Goal: Task Accomplishment & Management: Manage account settings

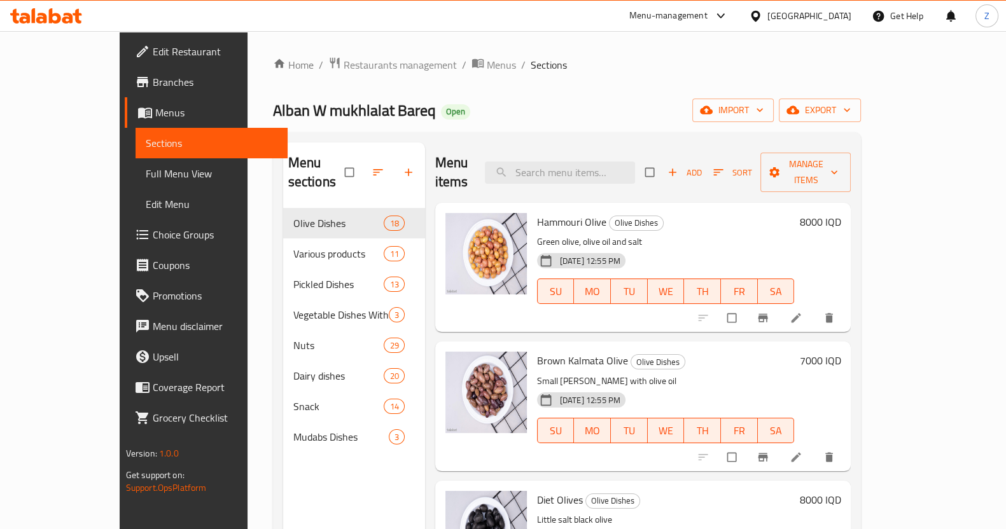
click at [273, 116] on span "Alban W mukhlalat Bareq" at bounding box center [354, 110] width 163 height 29
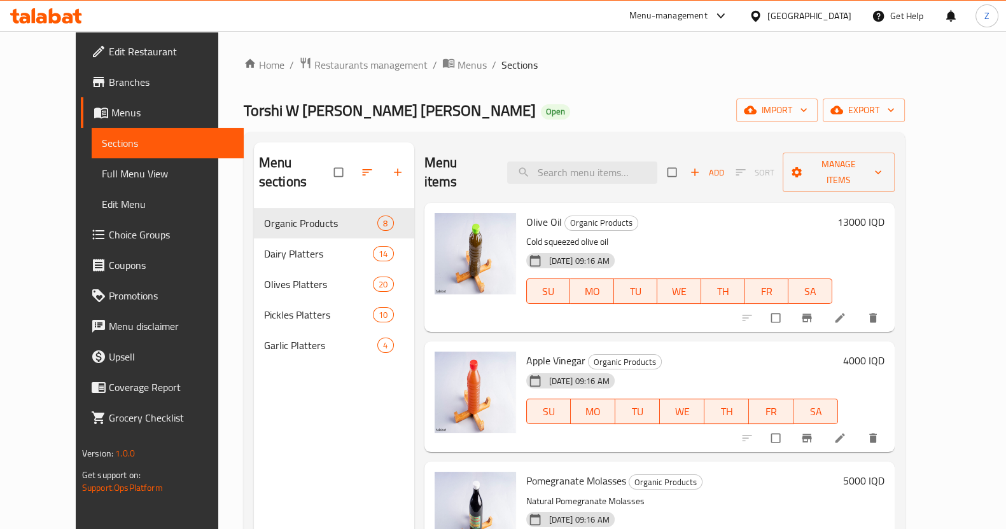
click at [258, 106] on span "Torshi W [PERSON_NAME] [PERSON_NAME]" at bounding box center [390, 110] width 292 height 29
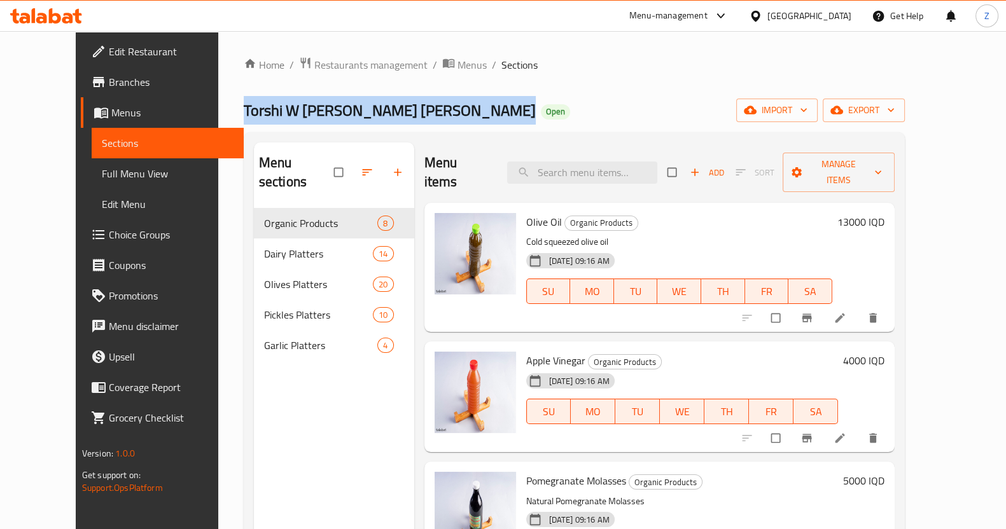
click at [258, 106] on span "Torshi W [PERSON_NAME] [PERSON_NAME]" at bounding box center [390, 110] width 292 height 29
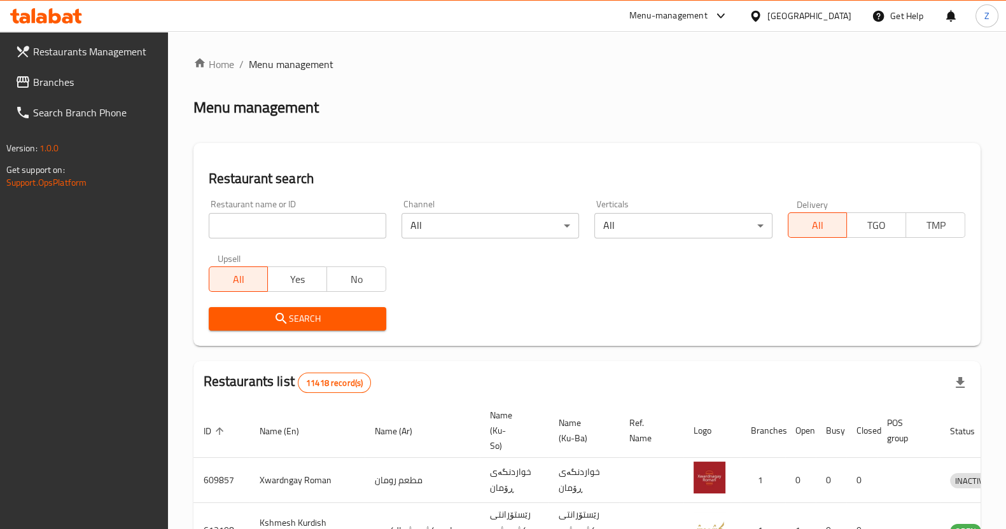
click at [321, 205] on div "Home / Menu management Menu management Restaurant search Restaurant name or ID …" at bounding box center [586, 469] width 787 height 825
click at [310, 224] on input "search" at bounding box center [297, 225] width 177 height 25
type input "w"
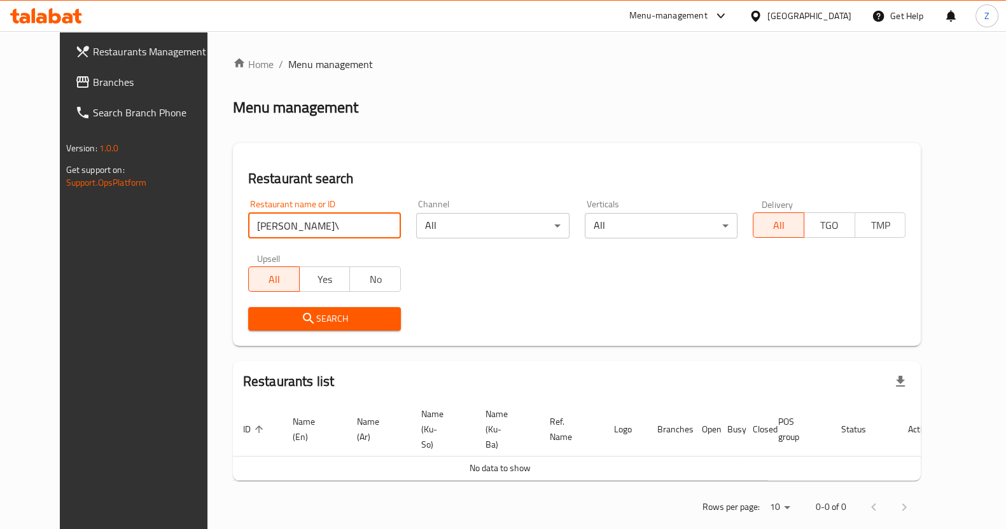
click at [302, 225] on input "صلاح البغدادي\" at bounding box center [324, 225] width 153 height 25
type input "صلاح البغدادي"
click button "Search" at bounding box center [324, 319] width 153 height 24
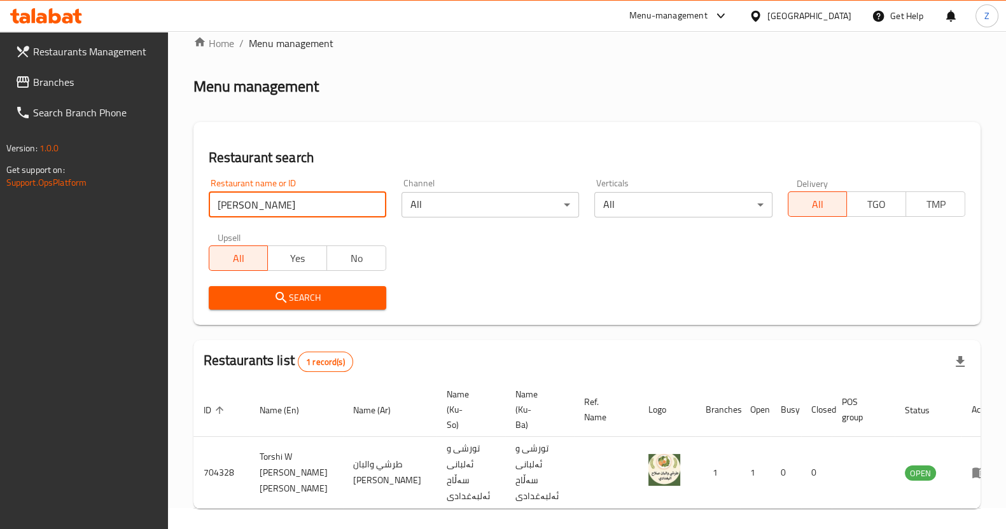
scroll to position [38, 0]
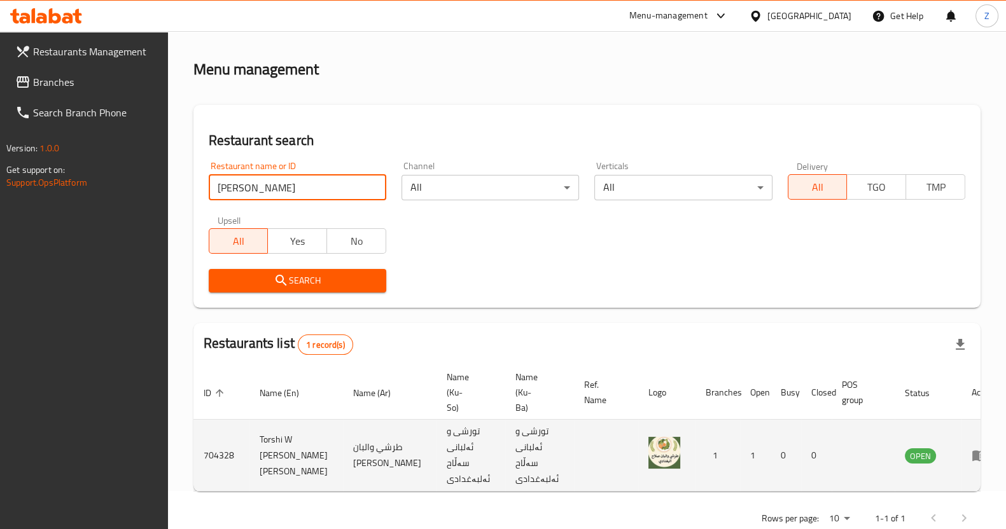
click at [971, 448] on icon "enhanced table" at bounding box center [978, 455] width 15 height 15
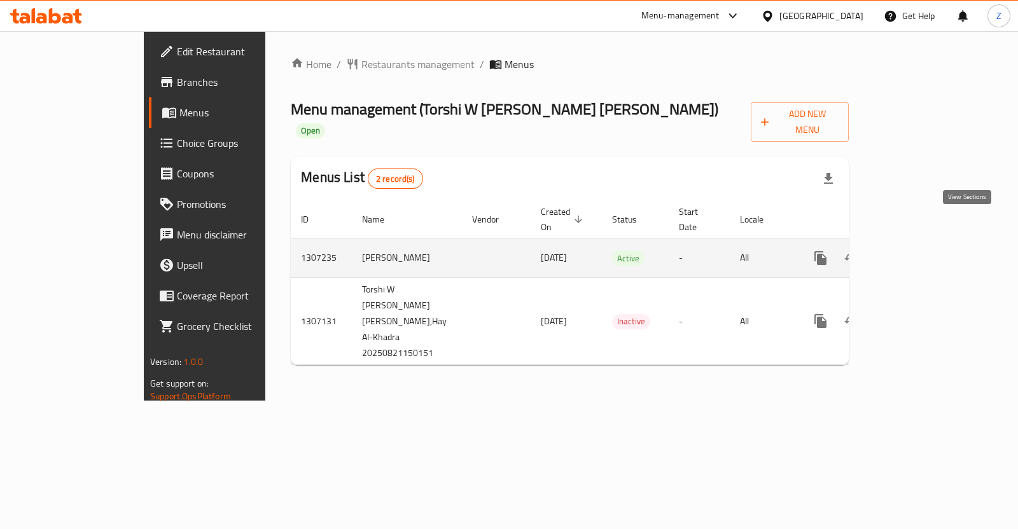
click at [927, 243] on link "enhanced table" at bounding box center [912, 258] width 31 height 31
